Goal: Communication & Community: Answer question/provide support

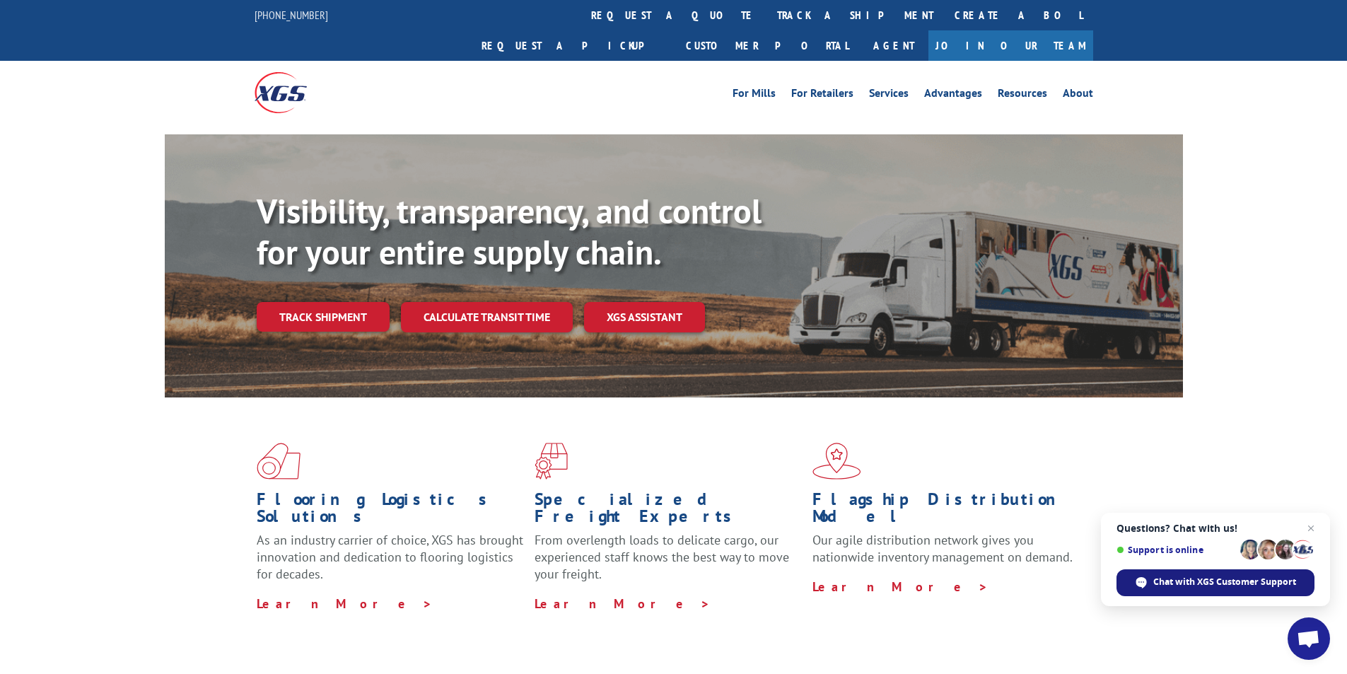
click at [1209, 584] on span "Chat with XGS Customer Support" at bounding box center [1225, 582] width 143 height 13
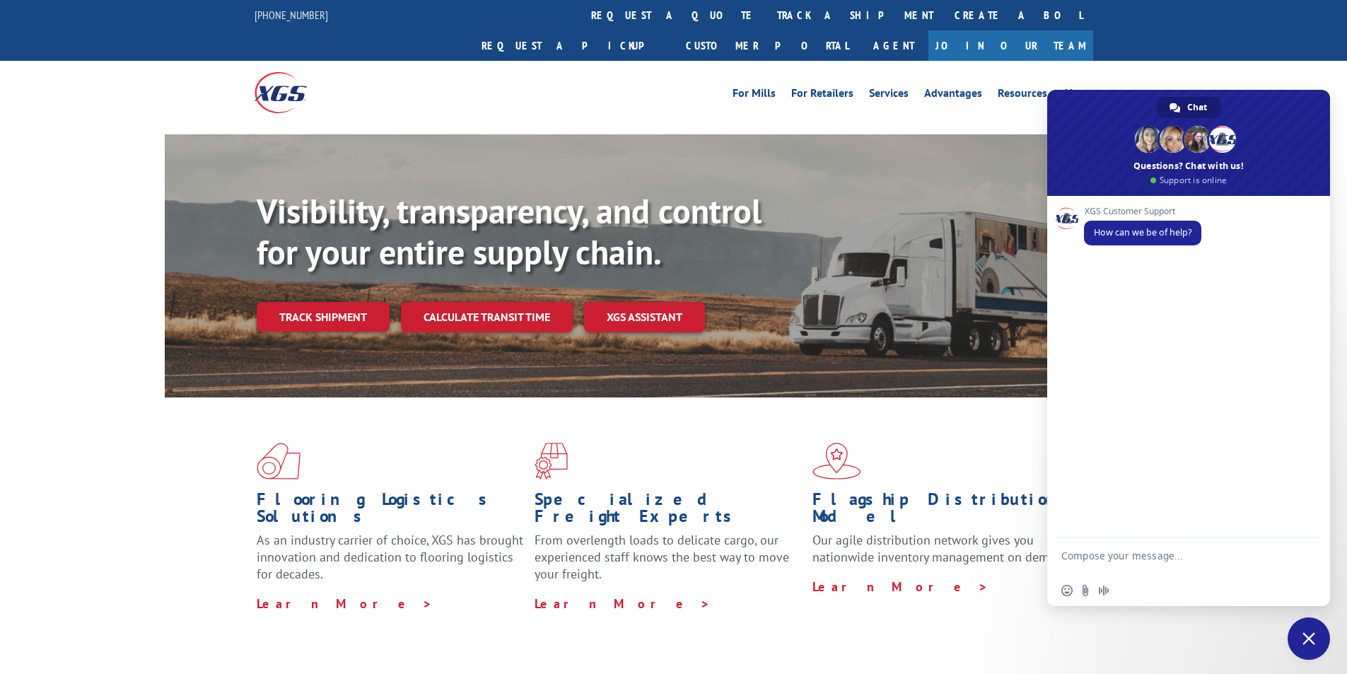
click at [1154, 554] on textarea "Compose your message..." at bounding box center [1174, 562] width 224 height 25
paste textarea "Hello My name is [PERSON_NAME] from Tforce Worldwide [PHONE_NUMBER] Email [EMAI…"
type textarea "Hello My name is [PERSON_NAME] from Tforce Worldwide [PHONE_NUMBER] Email [EMAI…"
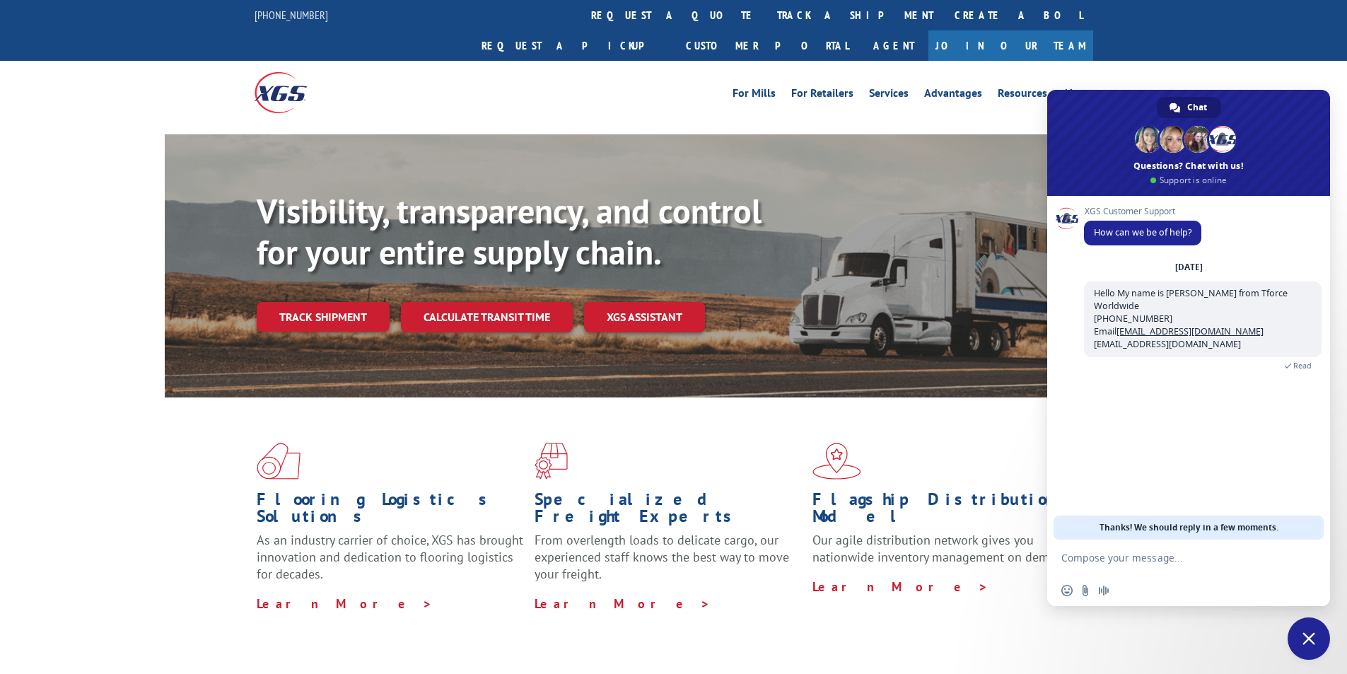
click at [1140, 557] on textarea "Compose your message..." at bounding box center [1174, 558] width 224 height 13
paste textarea "Good morning. I would appreciate an update on the scheduled pickups"
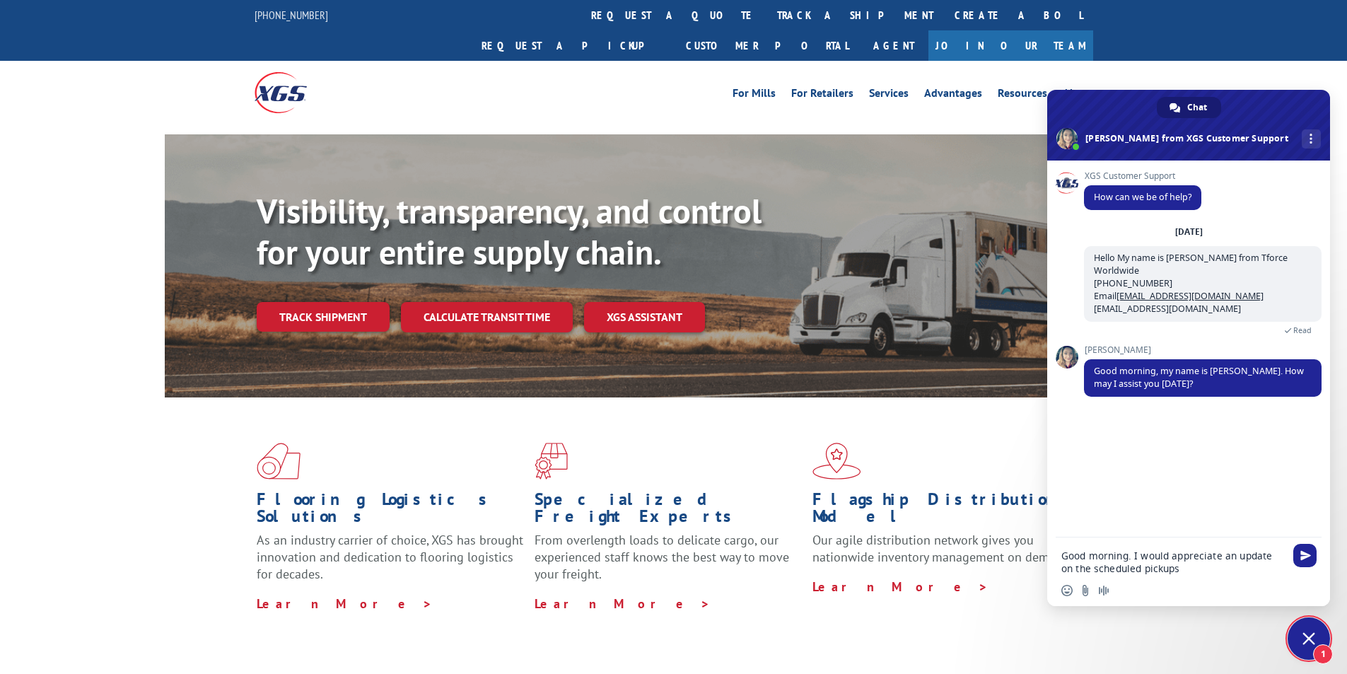
click at [1202, 572] on textarea "Good morning. I would appreciate an update on the scheduled pickups" at bounding box center [1174, 562] width 224 height 25
click at [1186, 569] on textarea "Good morning. I would appreciate an update on the scheduled pickups" at bounding box center [1174, 562] width 224 height 25
paste textarea "FCO000634351"
type textarea "Good morning. I would appreciate an update on the scheduled pickups FCO000634351"
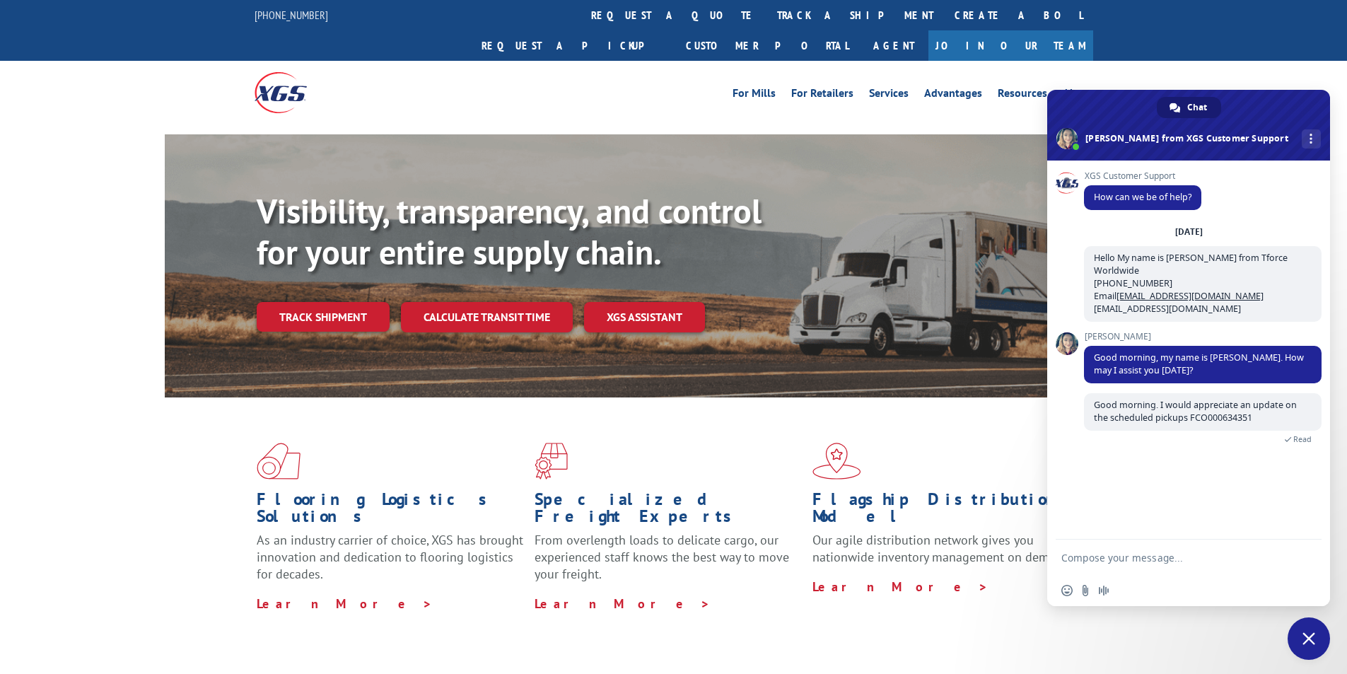
click at [1157, 555] on textarea "Compose your message..." at bounding box center [1174, 558] width 224 height 13
paste textarea "Boxes Near Me LLC [STREET_ADDRESS] Contact : Contact Type: Phone : [PHONE_NUMBE…"
type textarea "Boxes Near Me LLC [STREET_ADDRESS] Contact : Contact Type: Phone : [PHONE_NUMBE…"
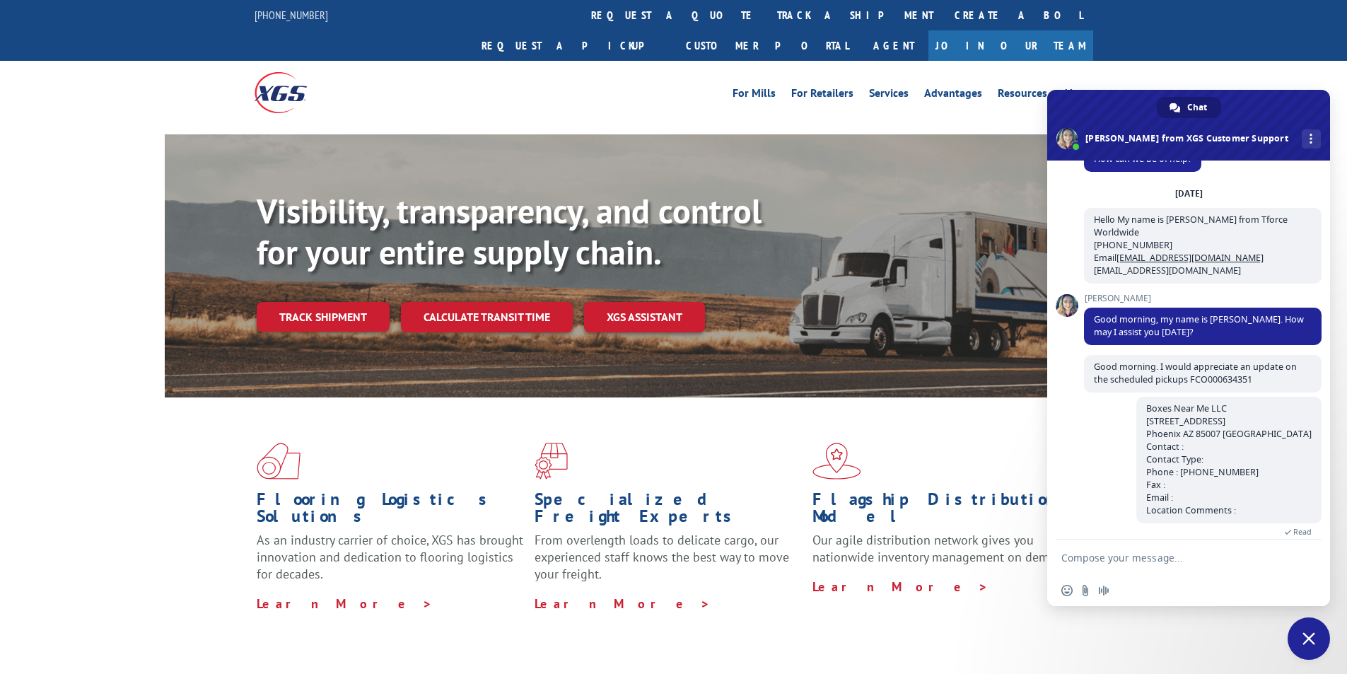
scroll to position [52, 0]
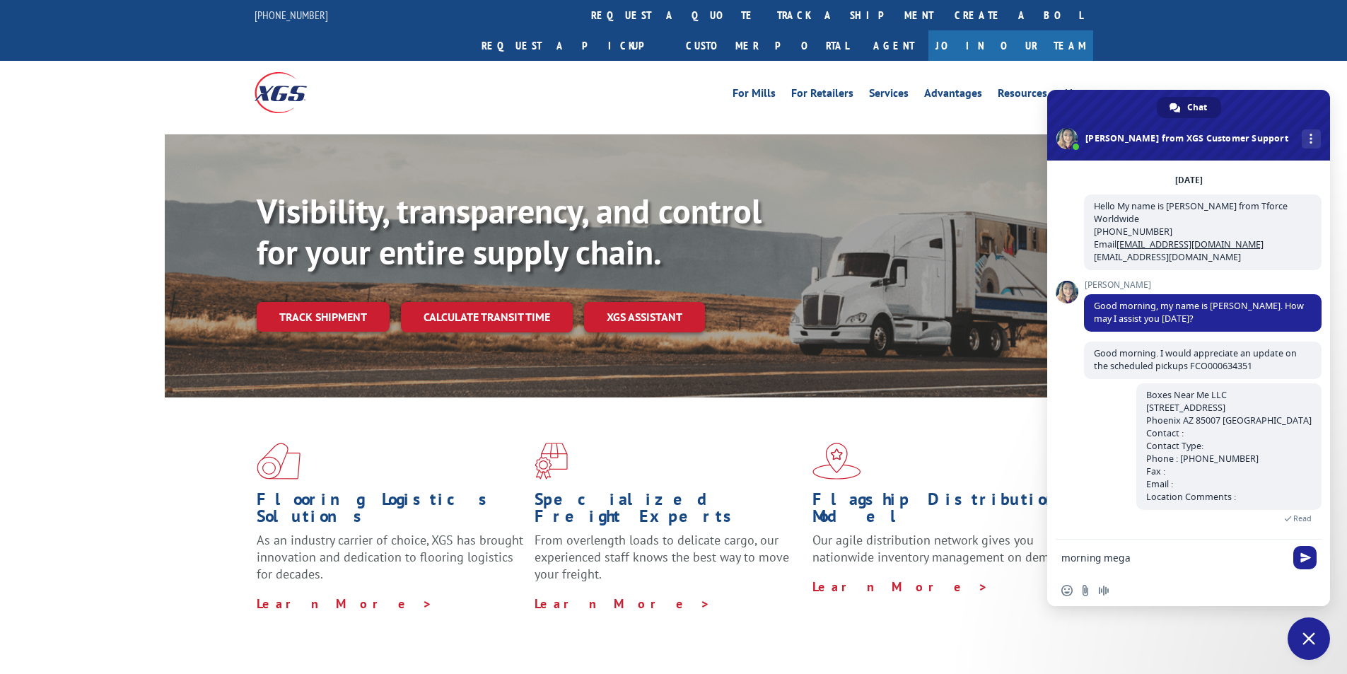
type textarea "morning [PERSON_NAME]"
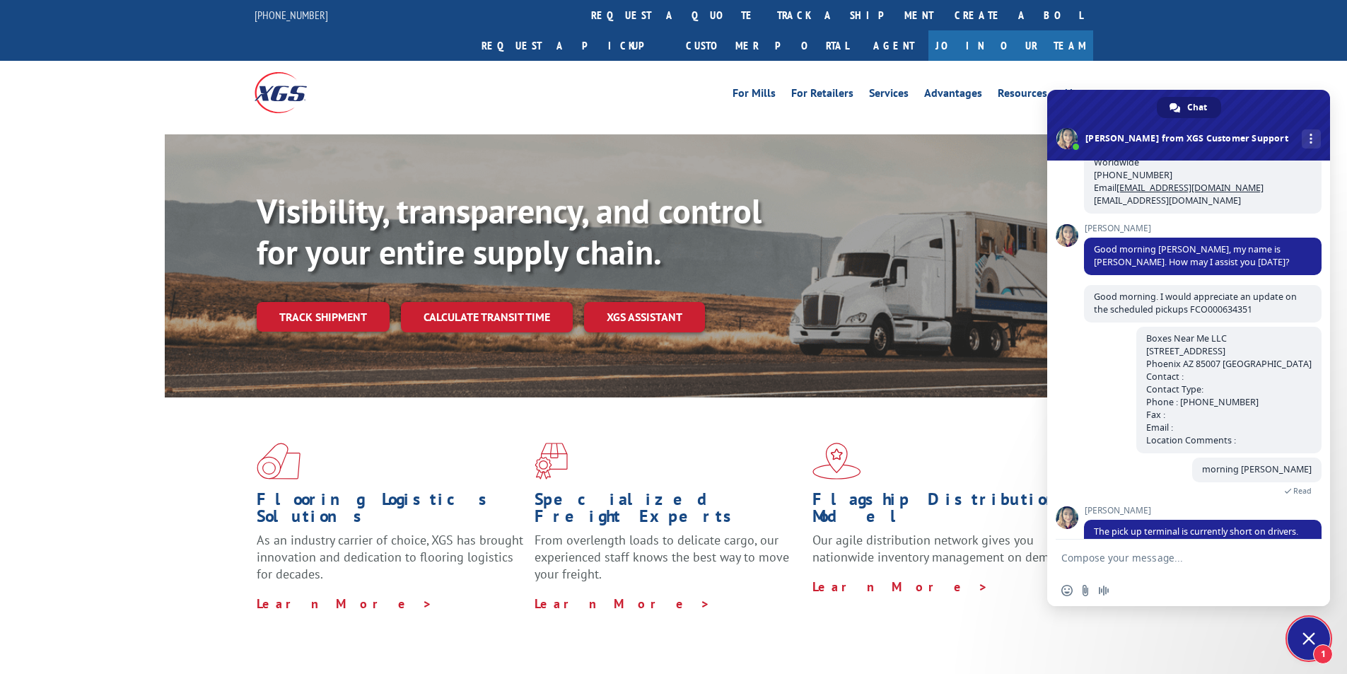
scroll to position [155, 0]
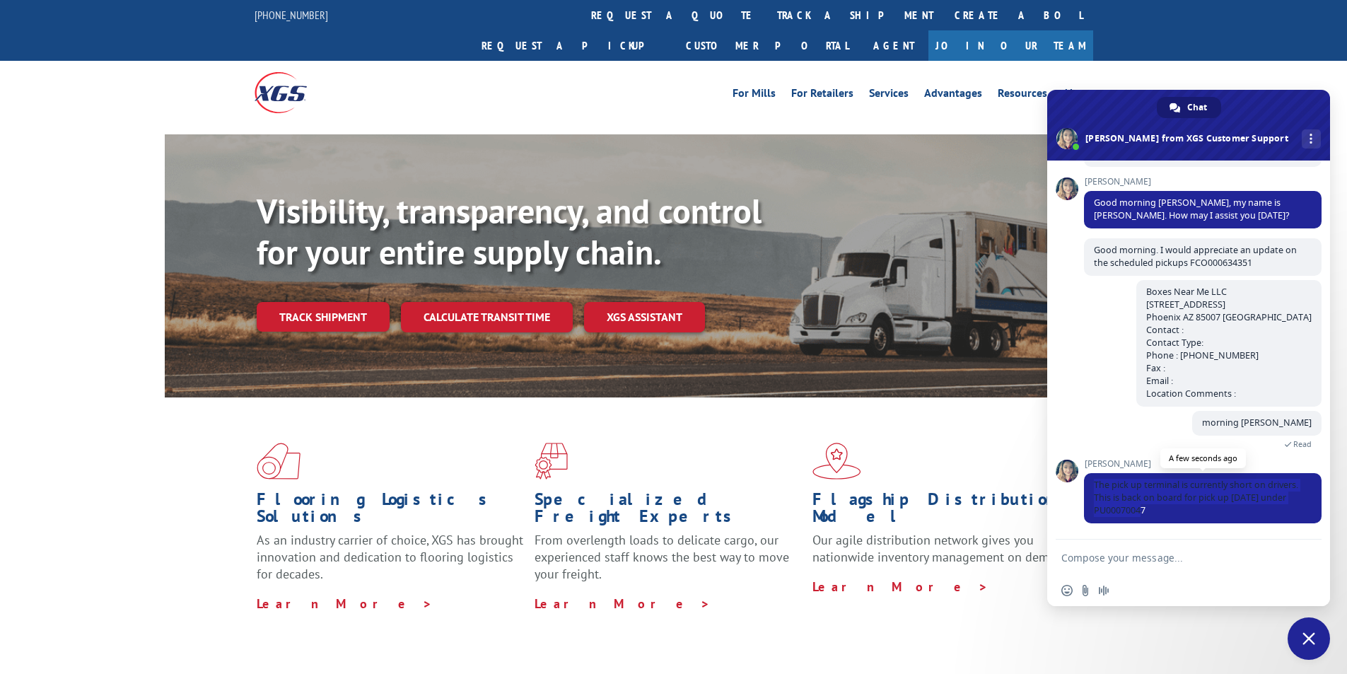
drag, startPoint x: 1095, startPoint y: 488, endPoint x: 1206, endPoint y: 515, distance: 114.3
click at [1206, 515] on span "The pick up terminal is currently short on drivers. This is back on board for p…" at bounding box center [1203, 498] width 238 height 50
copy span "The pick up terminal is currently short on drivers. This is back on board for p…"
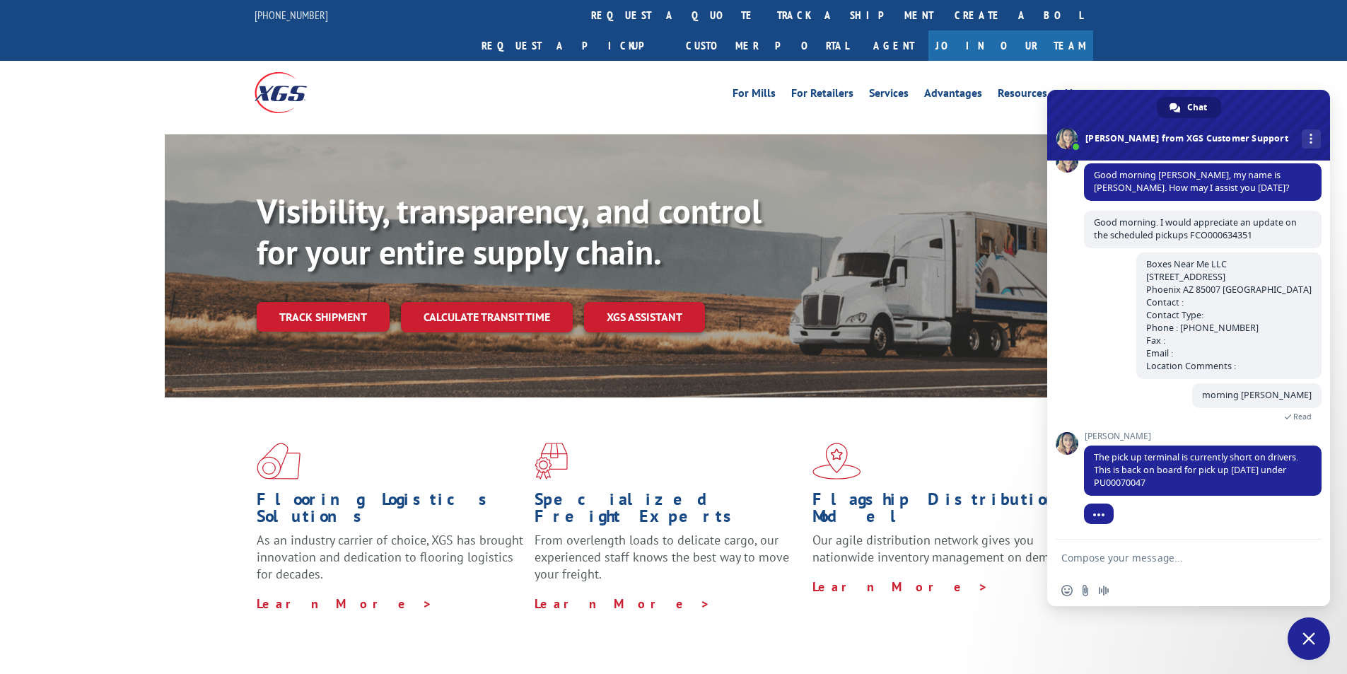
click at [1144, 560] on textarea "Compose your message..." at bounding box center [1174, 558] width 224 height 13
type textarea "Thank you [PERSON_NAME]"
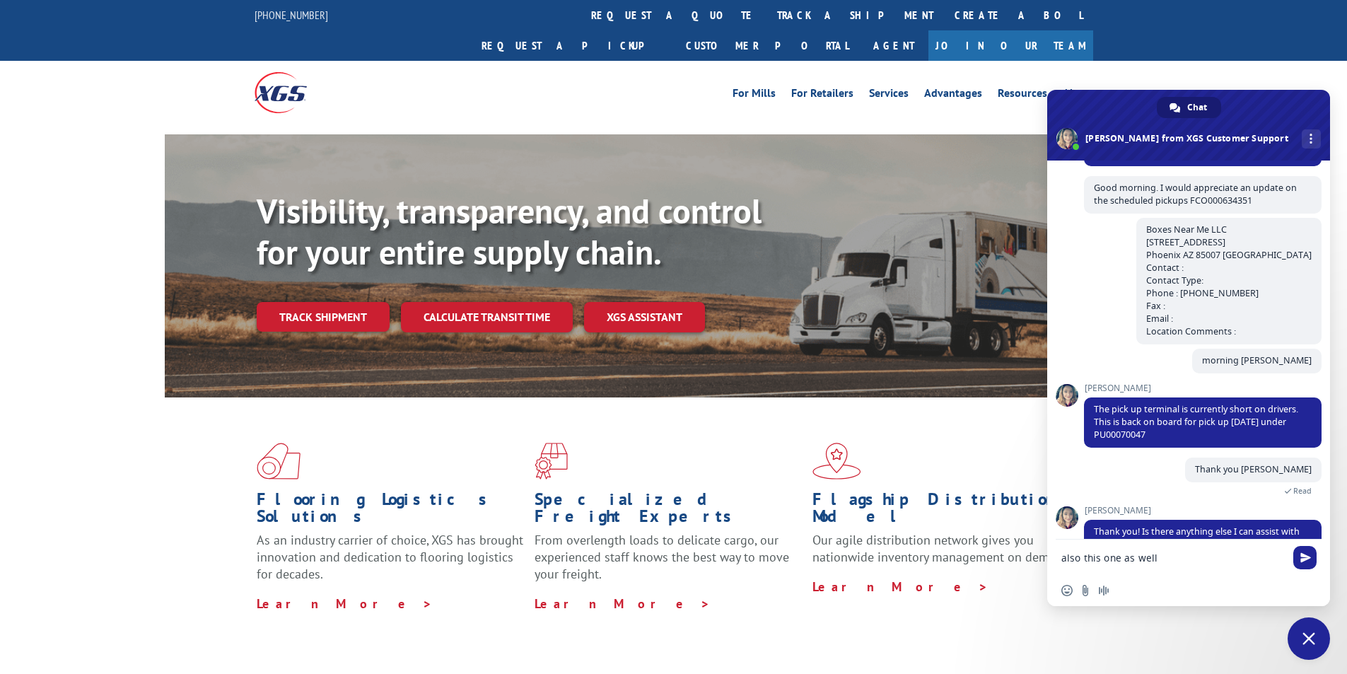
scroll to position [251, 0]
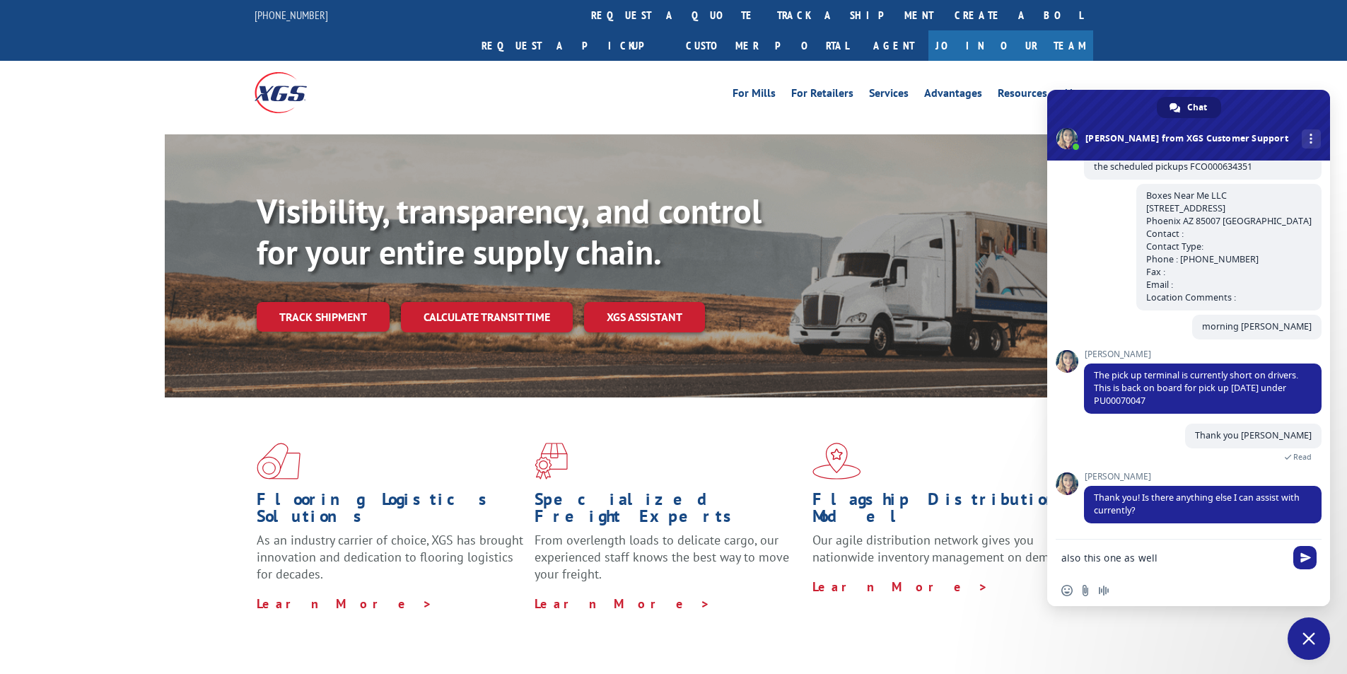
click at [1195, 559] on textarea "also this one as well" at bounding box center [1174, 558] width 224 height 13
paste textarea "FCO000634439"
type textarea "also this one as well FCO000634439"
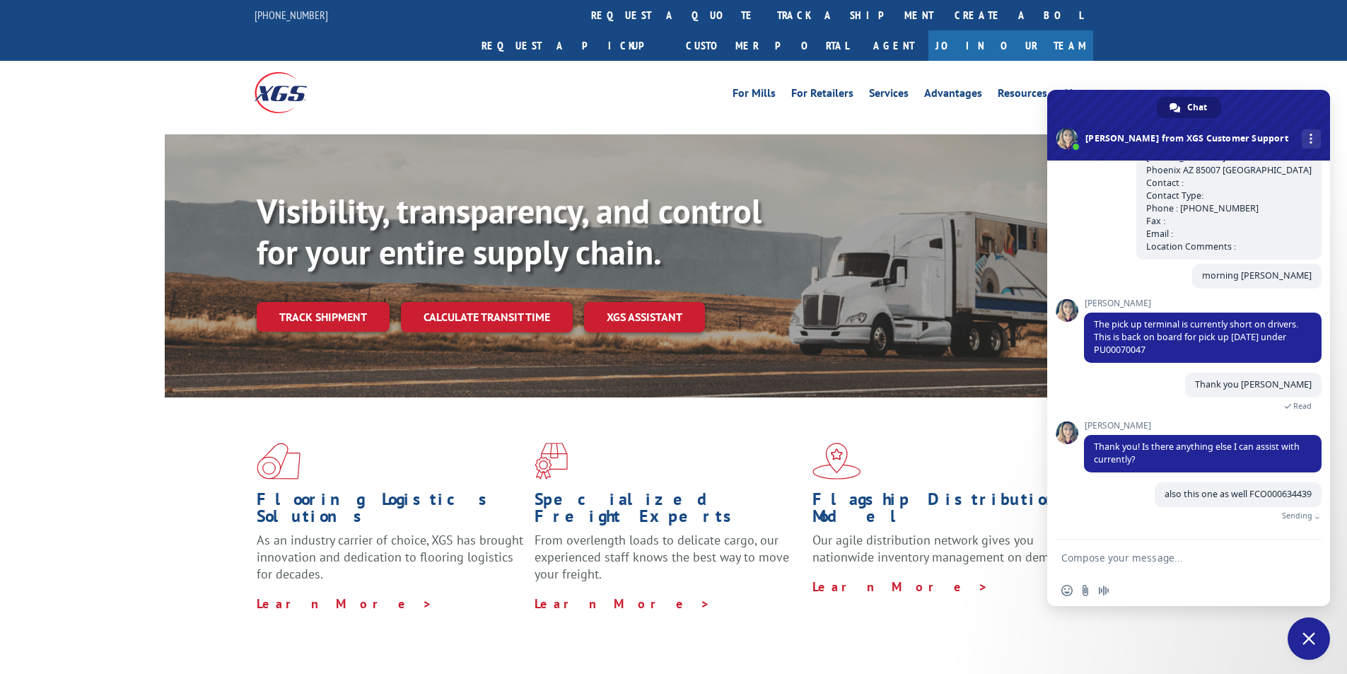
scroll to position [286, 0]
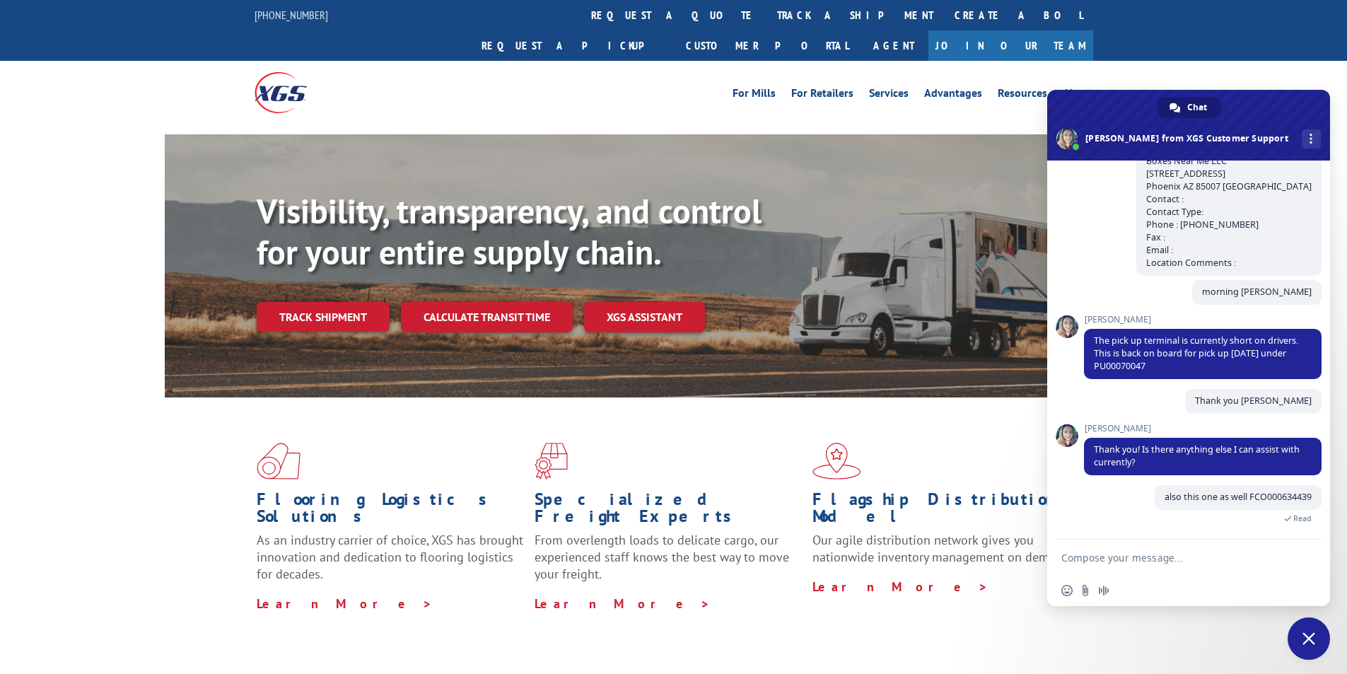
click at [1247, 555] on textarea "Compose your message..." at bounding box center [1174, 558] width 224 height 13
paste textarea "LA JDM [DATE]-[DATE][STREET_ADDRESS][PERSON_NAME] Contact : shipping Contact Ty…"
type textarea "LA JDM [DATE]-[DATE][STREET_ADDRESS][PERSON_NAME] Contact : shipping Contact Ty…"
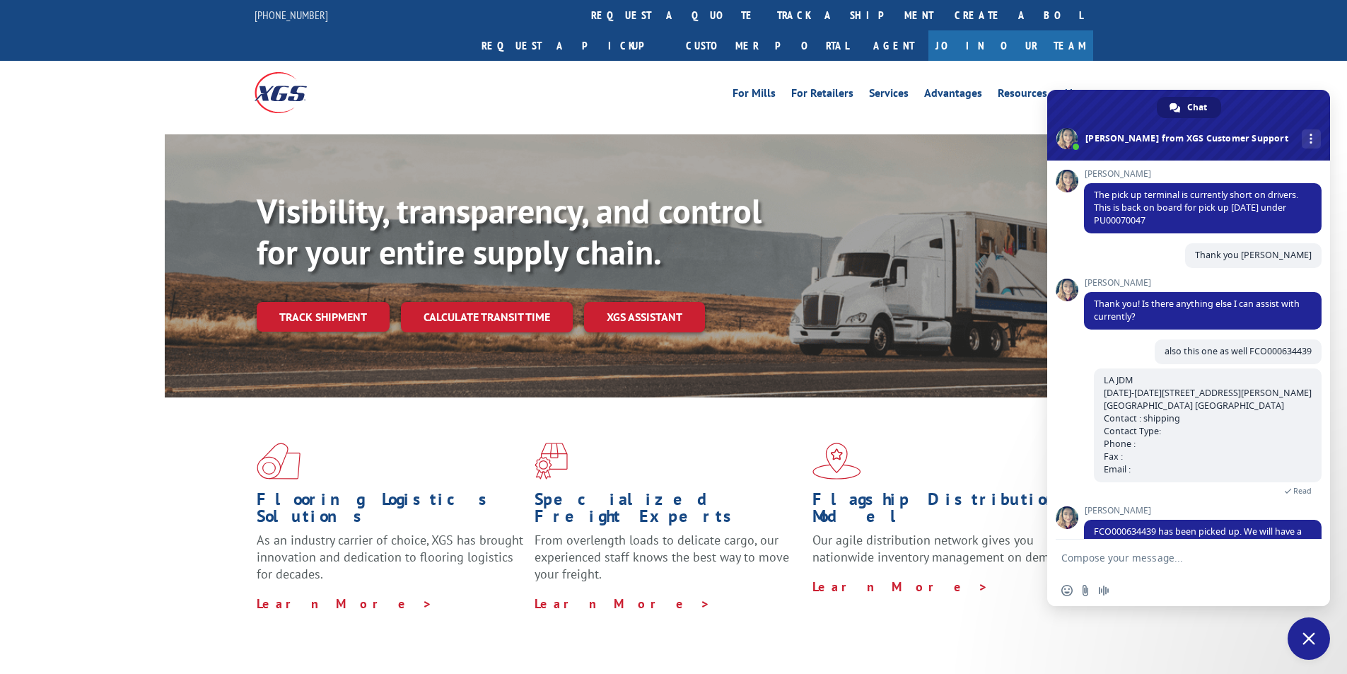
scroll to position [465, 0]
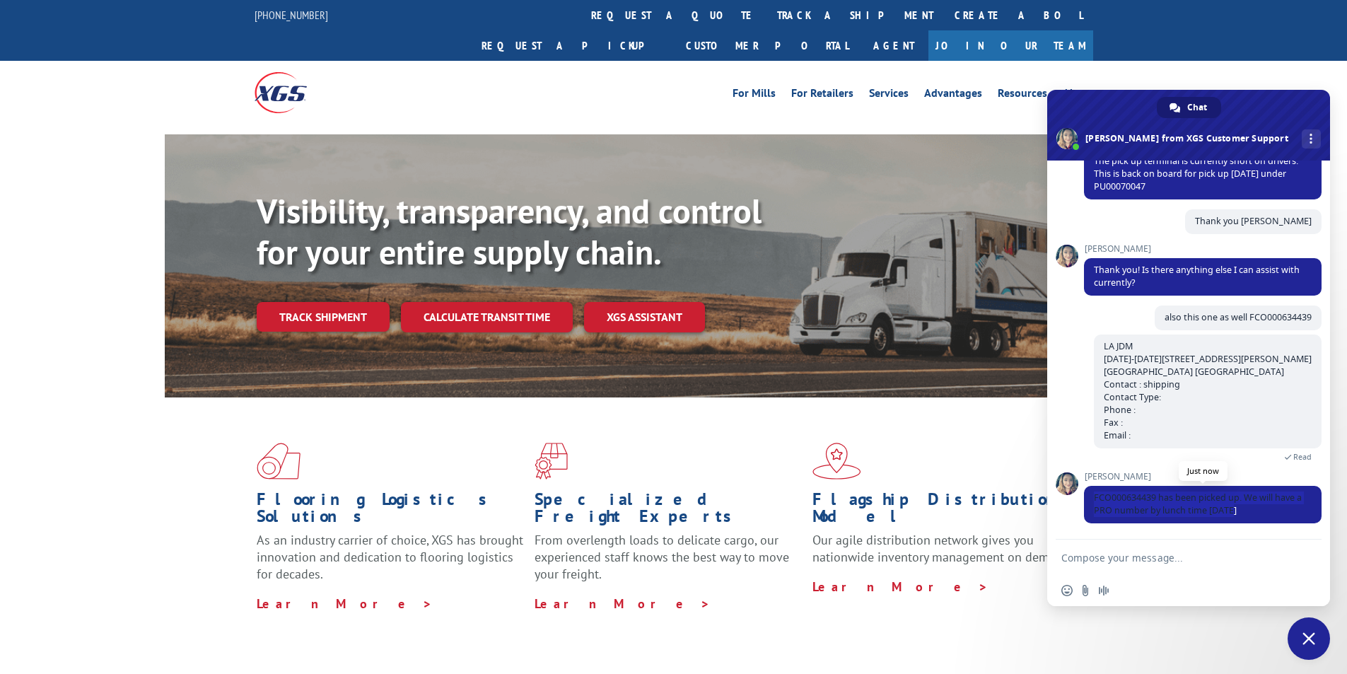
drag, startPoint x: 1091, startPoint y: 499, endPoint x: 1258, endPoint y: 506, distance: 167.1
click at [1258, 506] on span "FCO000634439 has been picked up. We will have a PRO number by lunch time [DATE]" at bounding box center [1203, 504] width 238 height 37
copy span "FCO000634439 has been picked up. We will have a PRO number by lunch time [DATE]"
click at [1133, 559] on textarea "Compose your message..." at bounding box center [1174, 558] width 224 height 13
type textarea "Wonderful [PERSON_NAME], please can you email it to me ?"
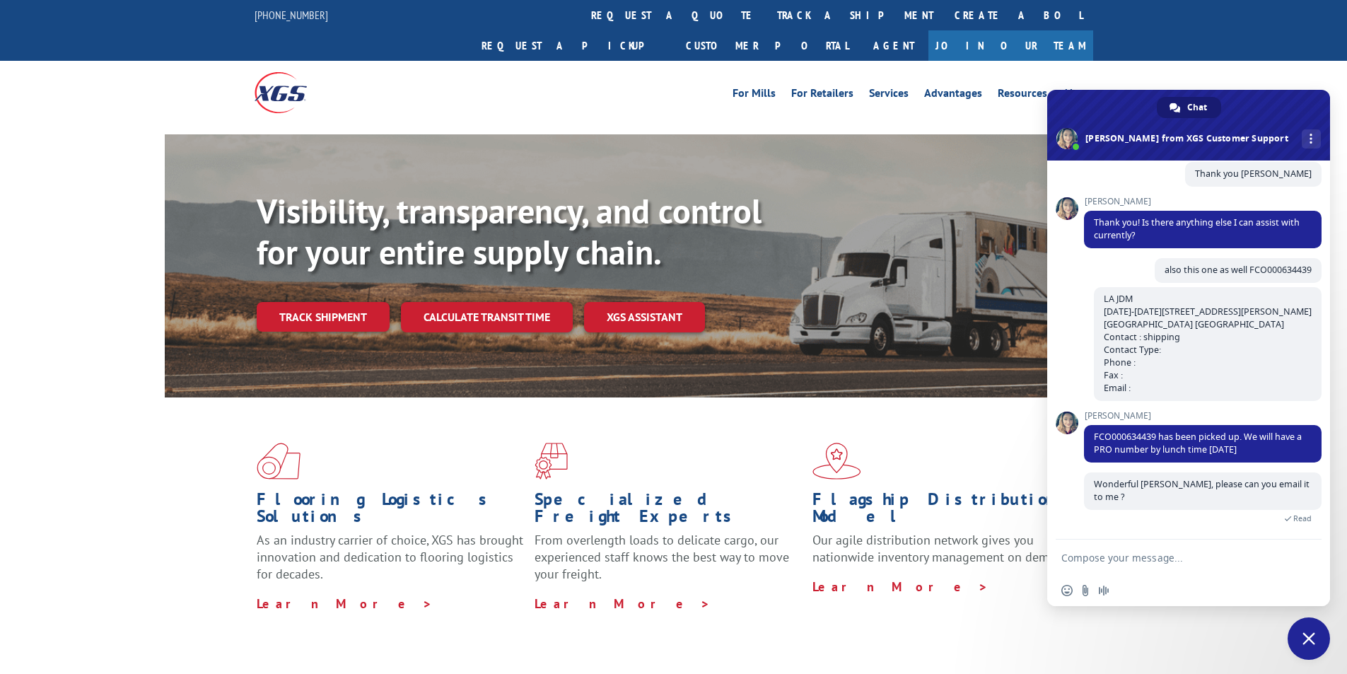
scroll to position [574, 0]
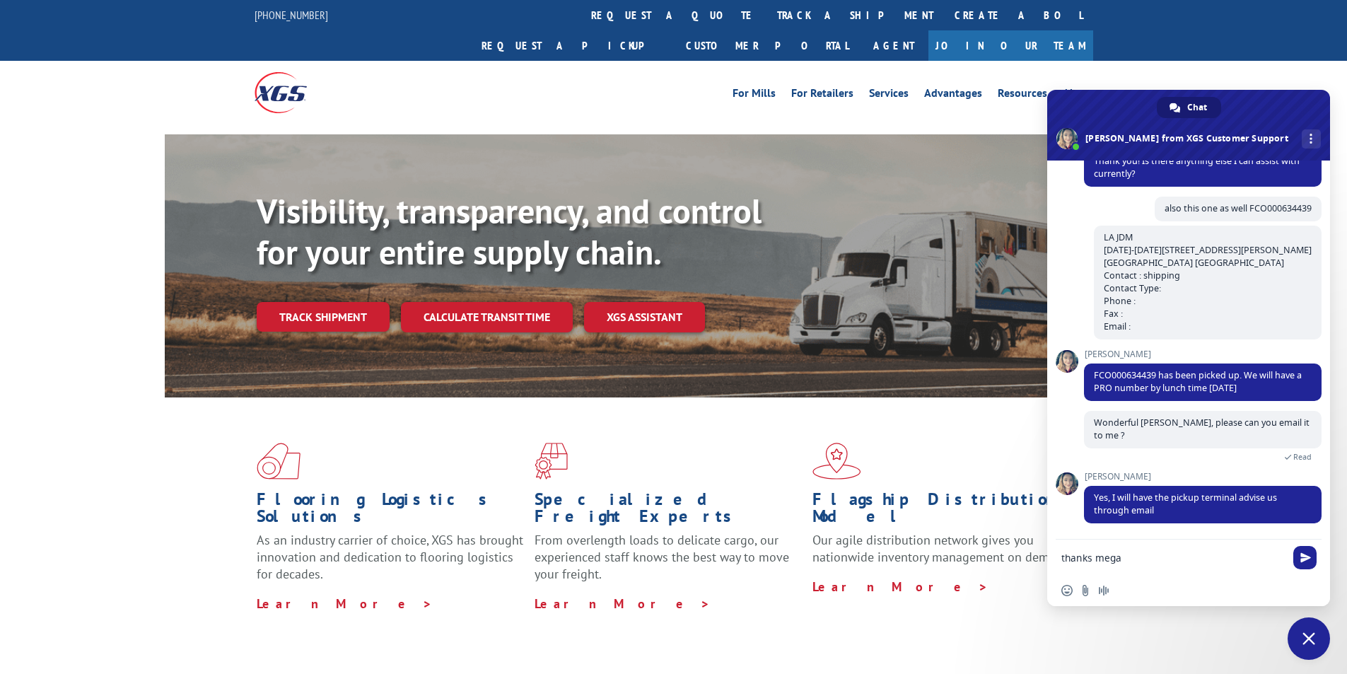
type textarea "thanks [PERSON_NAME]"
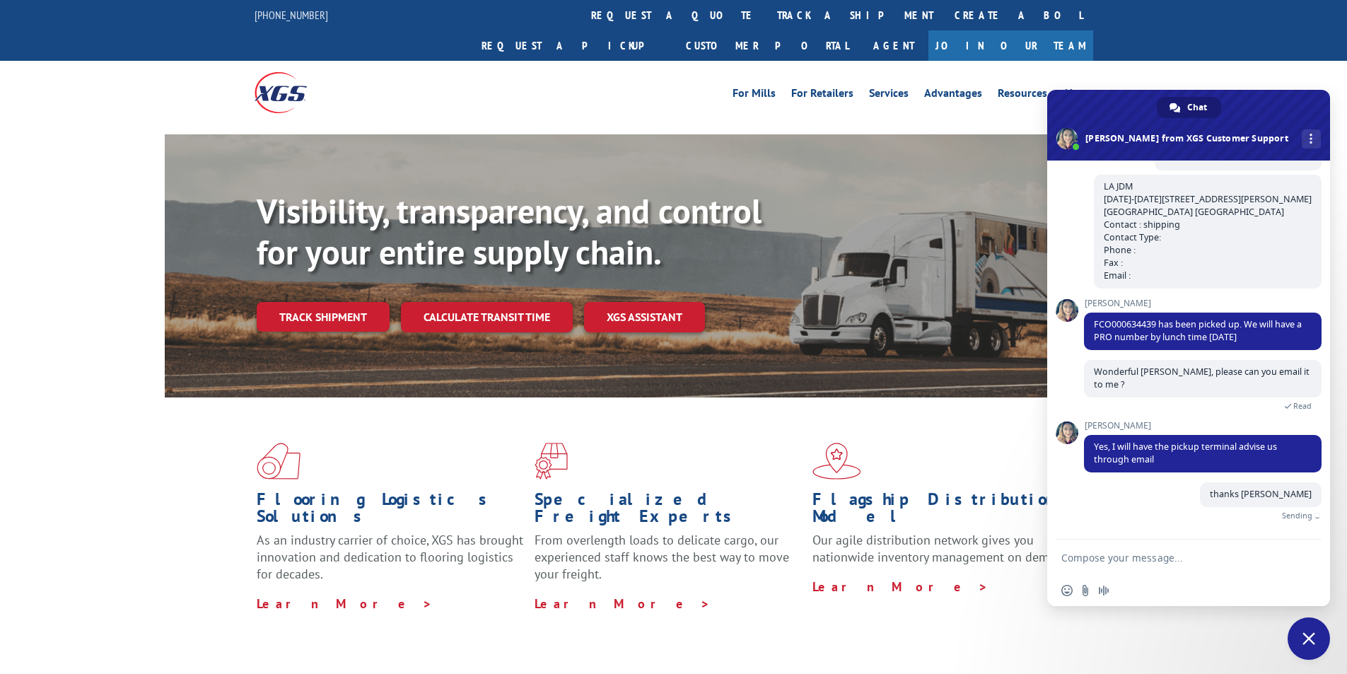
scroll to position [609, 0]
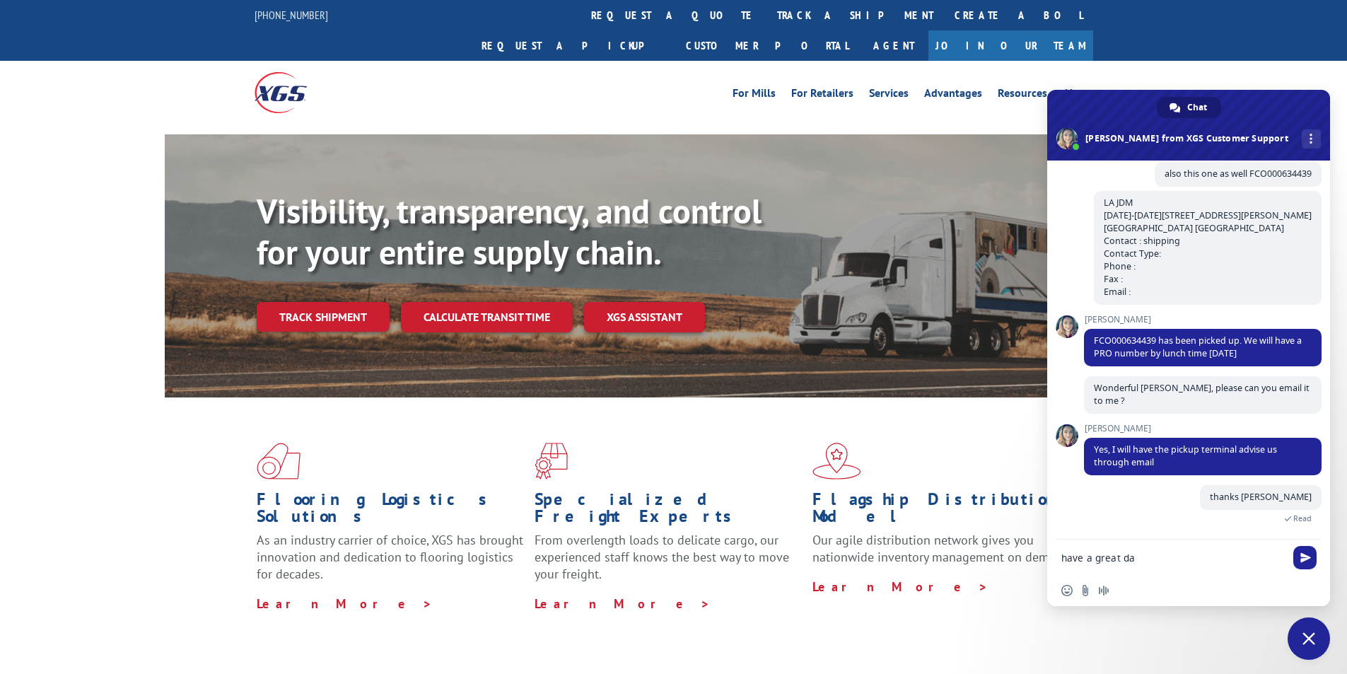
type textarea "have a great day"
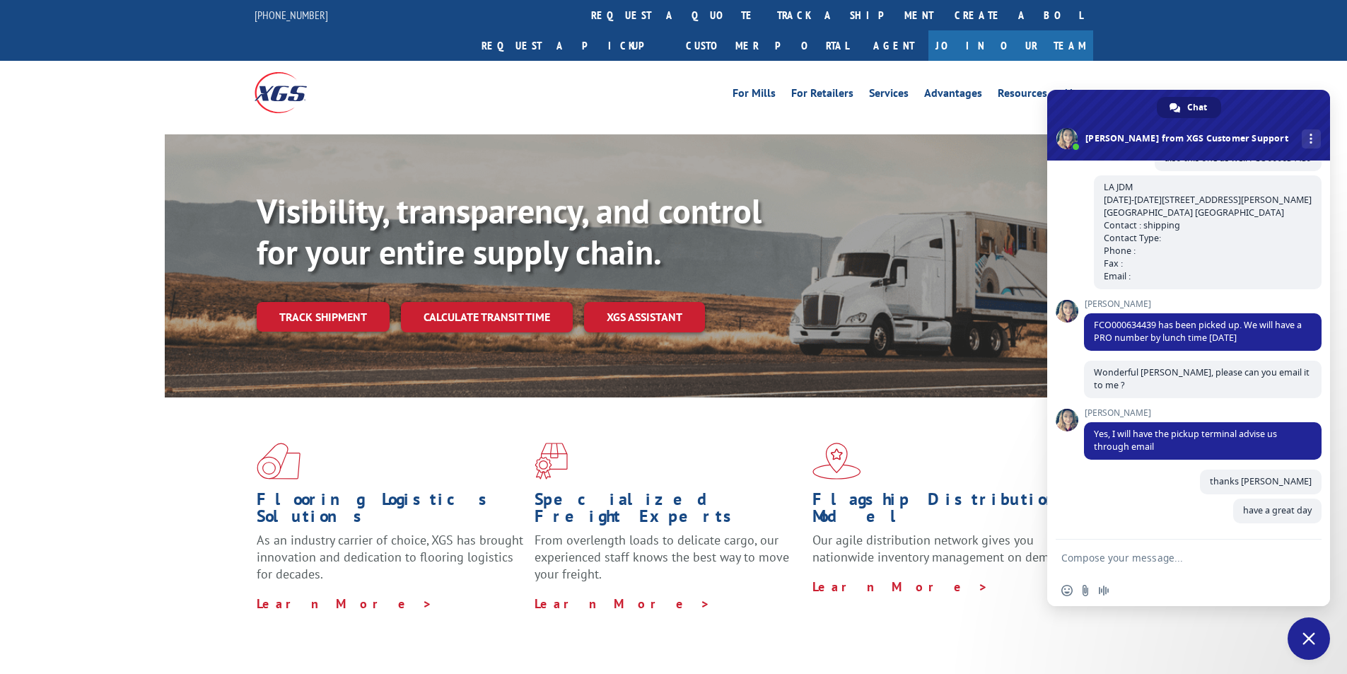
scroll to position [638, 0]
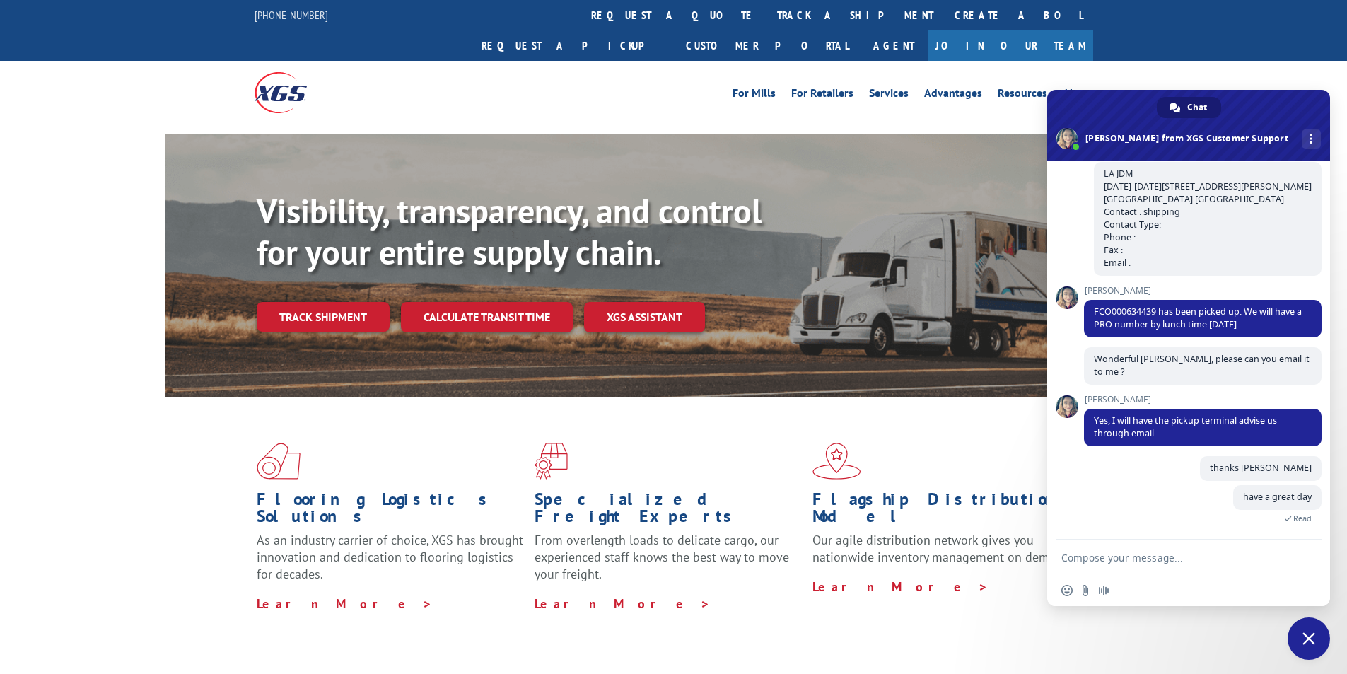
click at [1297, 639] on span "Close chat" at bounding box center [1309, 639] width 42 height 42
